Goal: Task Accomplishment & Management: Manage account settings

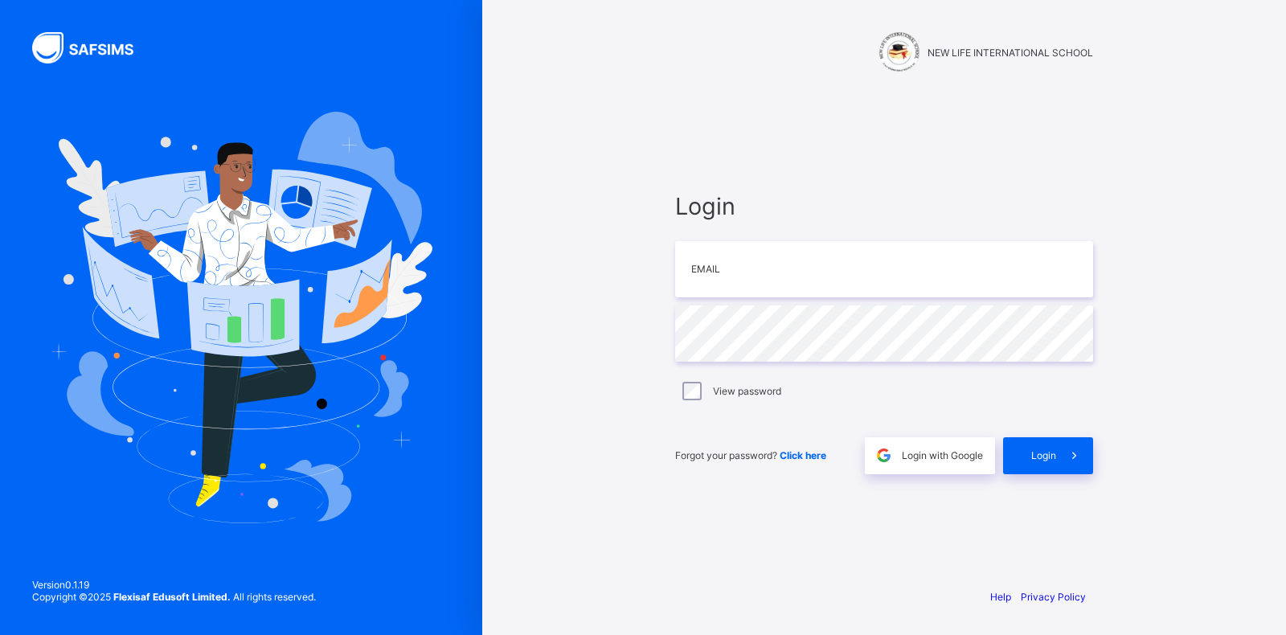
click at [928, 433] on div "Forgot your password? Click here Login with Google Login" at bounding box center [884, 447] width 418 height 53
click at [933, 442] on div "Login with Google" at bounding box center [930, 455] width 130 height 37
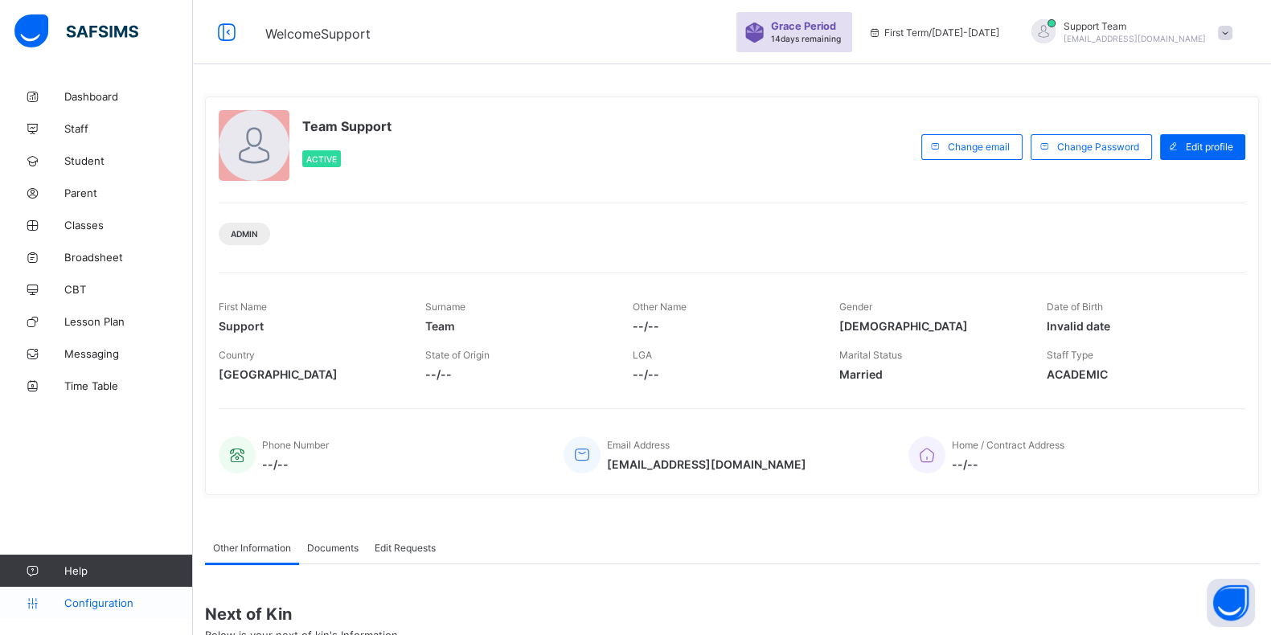
click at [99, 590] on link "Configuration" at bounding box center [96, 603] width 192 height 32
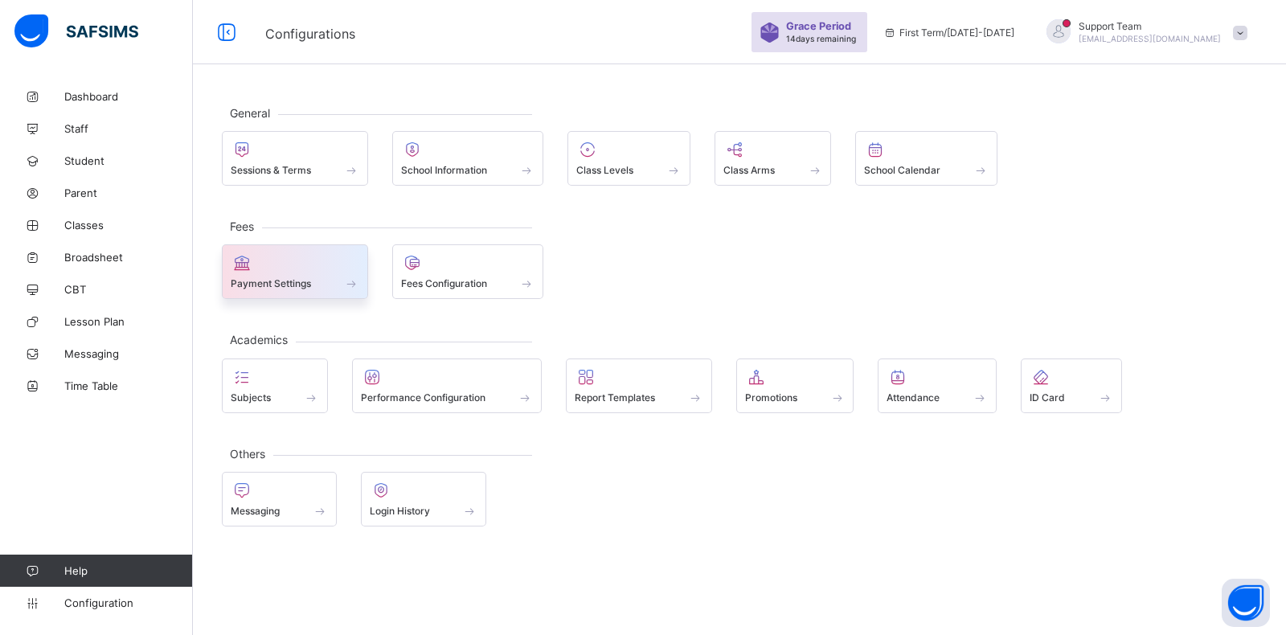
click at [288, 265] on div at bounding box center [295, 262] width 129 height 19
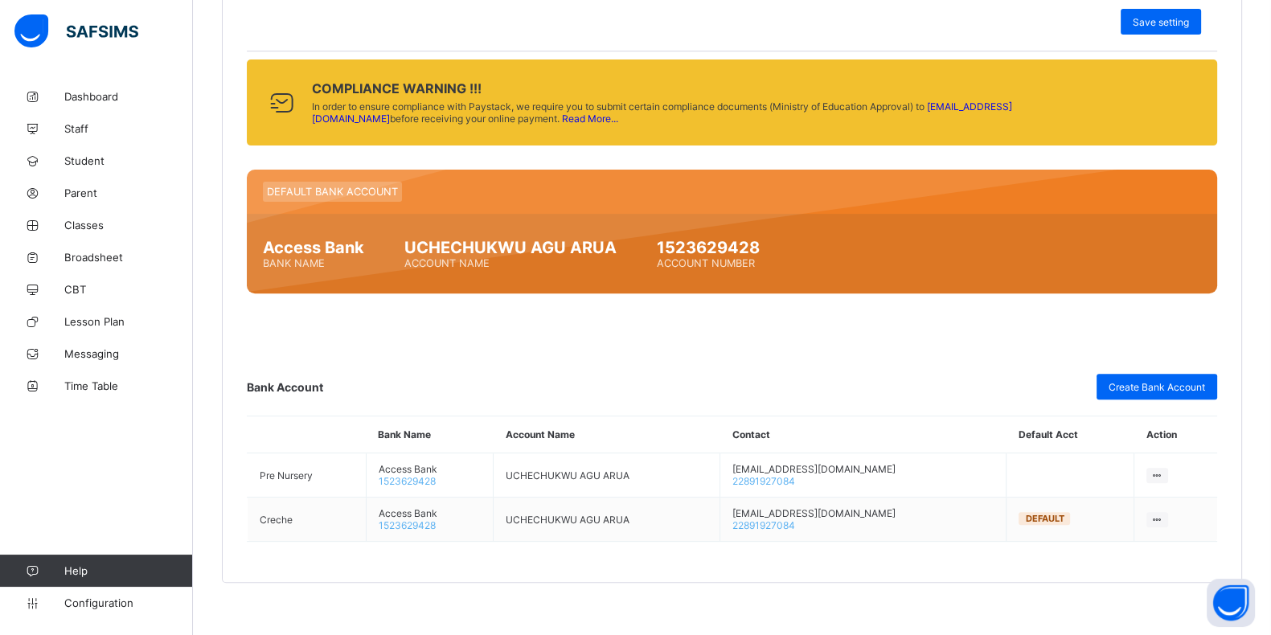
scroll to position [735, 0]
